Goal: Task Accomplishment & Management: Use online tool/utility

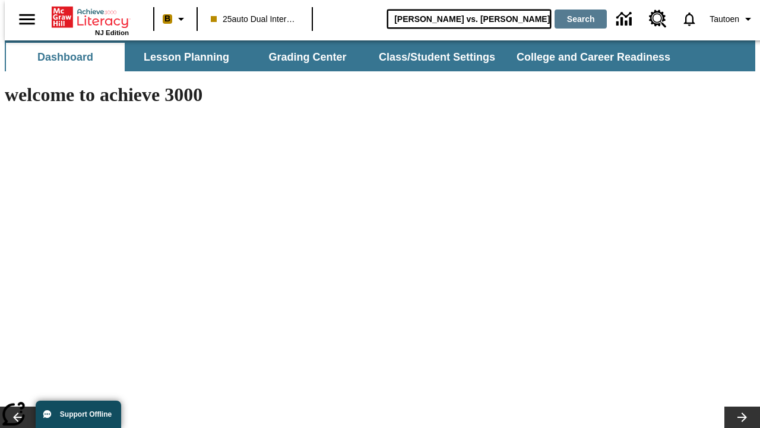
type input "[PERSON_NAME] vs. [PERSON_NAME]"
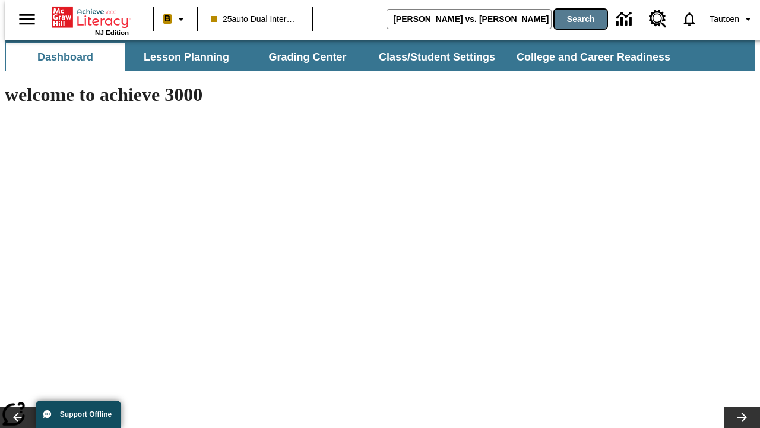
click at [573, 19] on button "Search" at bounding box center [581, 19] width 52 height 19
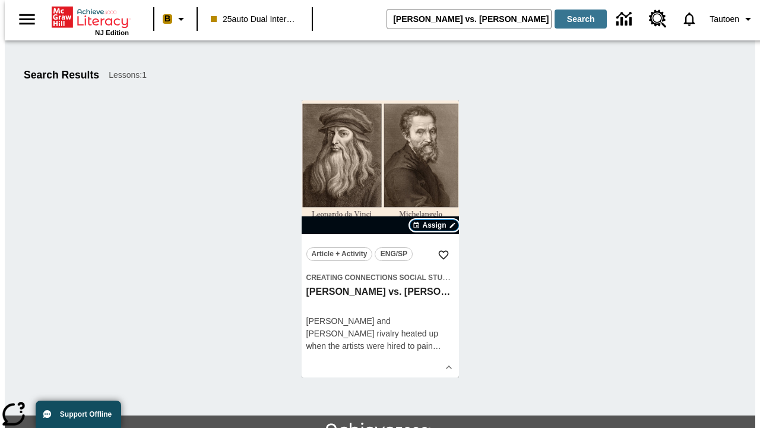
click at [435, 225] on span "Assign" at bounding box center [434, 225] width 24 height 11
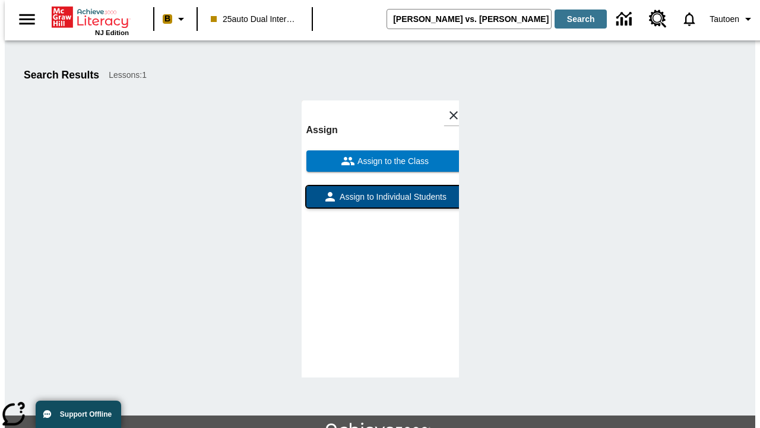
click at [380, 202] on span "Assign to Individual Students" at bounding box center [391, 197] width 109 height 12
